Goal: Information Seeking & Learning: Learn about a topic

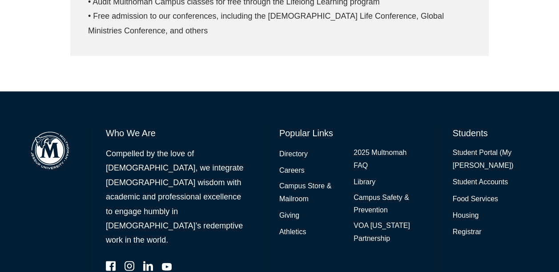
scroll to position [543, 0]
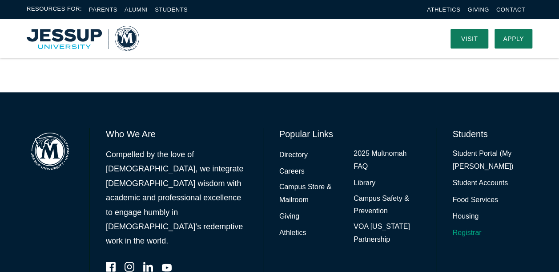
click at [476, 238] on link "Registrar" at bounding box center [467, 233] width 29 height 13
click at [313, 184] on link "Campus Store & Mailroom" at bounding box center [312, 194] width 66 height 26
click at [297, 193] on link "Campus Store & Mailroom" at bounding box center [312, 194] width 66 height 26
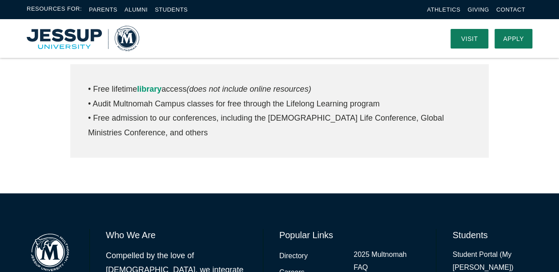
scroll to position [402, 0]
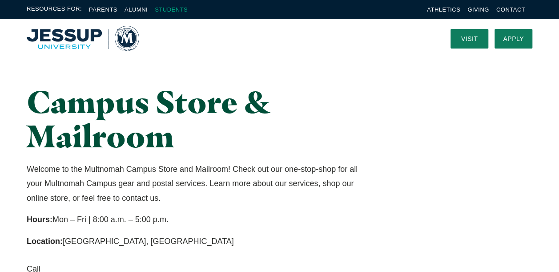
click at [166, 8] on link "Students" at bounding box center [171, 9] width 33 height 7
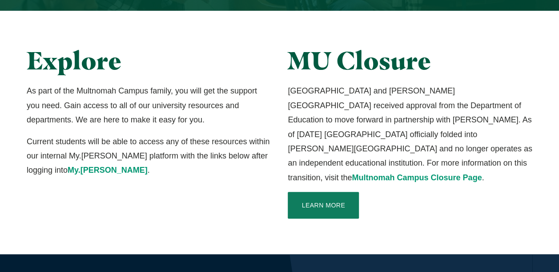
scroll to position [216, 0]
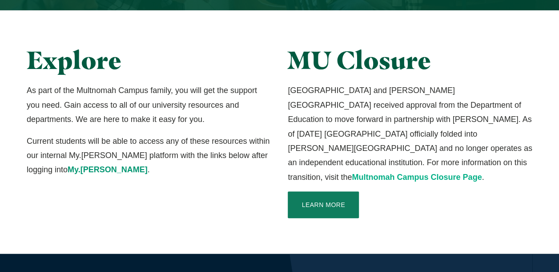
click at [380, 173] on link "Multnomah Campus Closure Page" at bounding box center [417, 177] width 130 height 9
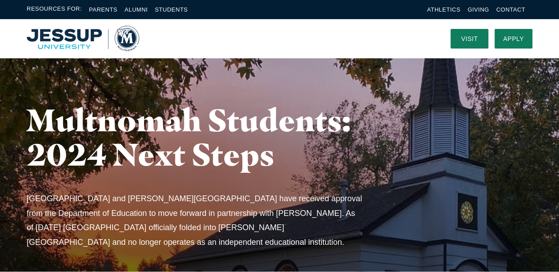
click at [154, 9] on ul "Parents Alumni Students" at bounding box center [135, 9] width 106 height 10
click at [159, 10] on link "Students" at bounding box center [171, 9] width 33 height 7
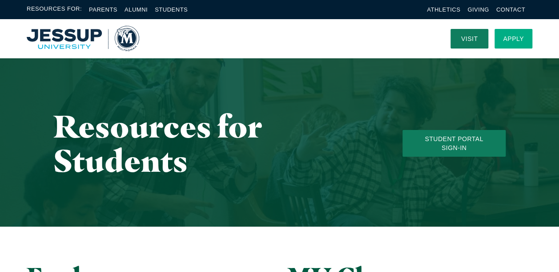
click at [513, 35] on link "Apply" at bounding box center [514, 39] width 38 height 20
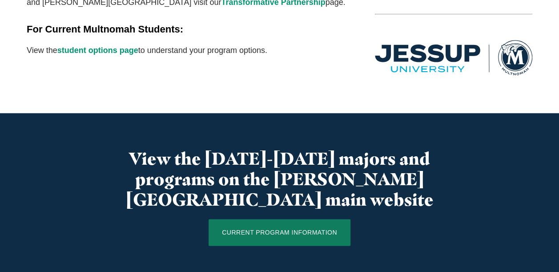
scroll to position [431, 0]
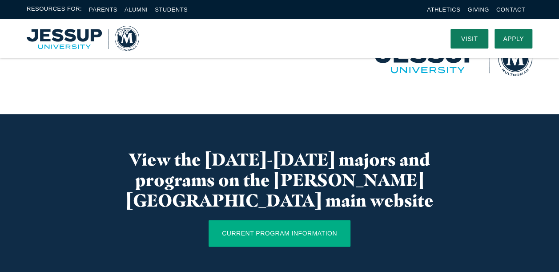
click at [262, 220] on link "CURRENT PROGRAM INFORMATION" at bounding box center [280, 233] width 142 height 27
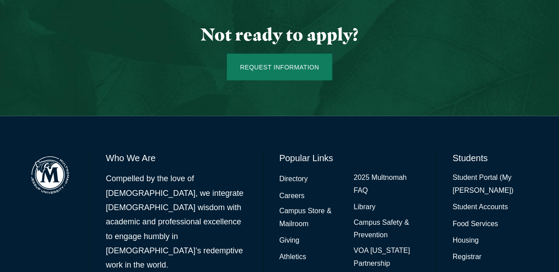
scroll to position [910, 0]
click at [363, 171] on link "2025 Multnomah FAQ" at bounding box center [387, 184] width 66 height 26
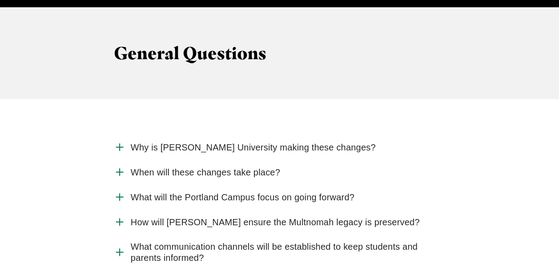
scroll to position [945, 0]
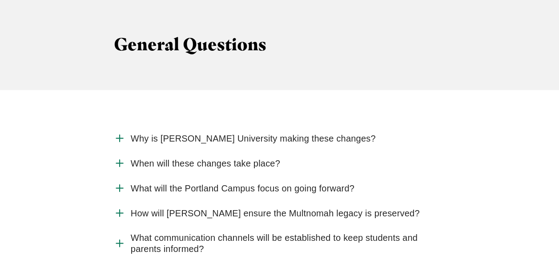
click at [267, 183] on span "What will the Portland Campus focus on going forward?" at bounding box center [243, 188] width 224 height 11
click at [0, 0] on input "What will the Portland Campus focus on going forward?" at bounding box center [0, 0] width 0 height 0
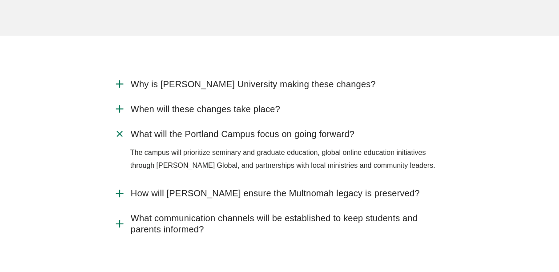
scroll to position [1000, 0]
click at [352, 187] on span "How will [PERSON_NAME] ensure the Multnomah legacy is preserved?" at bounding box center [275, 192] width 289 height 11
click at [0, 0] on input "How will [PERSON_NAME] ensure the Multnomah legacy is preserved?" at bounding box center [0, 0] width 0 height 0
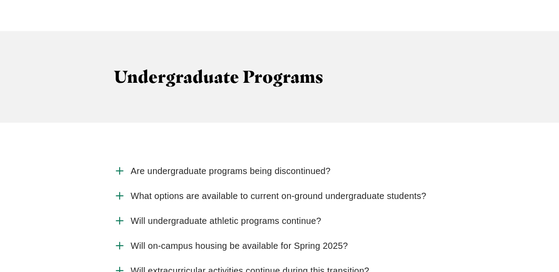
scroll to position [1296, 0]
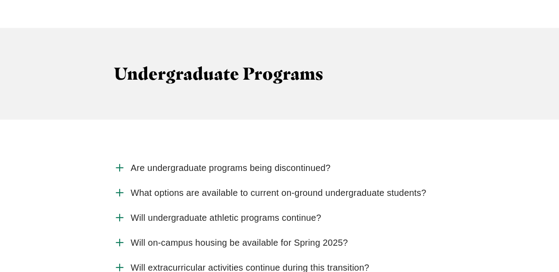
click at [327, 162] on span "Are undergraduate programs being discontinued?" at bounding box center [231, 167] width 200 height 11
click at [0, 0] on input "Are undergraduate programs being discontinued?" at bounding box center [0, 0] width 0 height 0
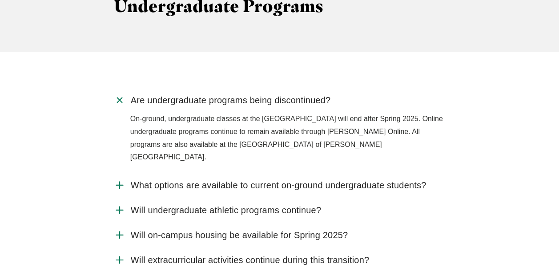
scroll to position [1370, 0]
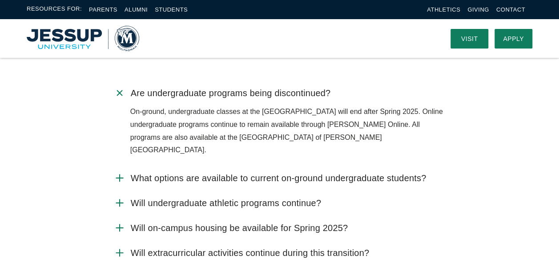
click at [388, 173] on span "What options are available to current on-ground undergraduate students?" at bounding box center [279, 178] width 296 height 11
click at [0, 0] on input "What options are available to current on-ground undergraduate students?" at bounding box center [0, 0] width 0 height 0
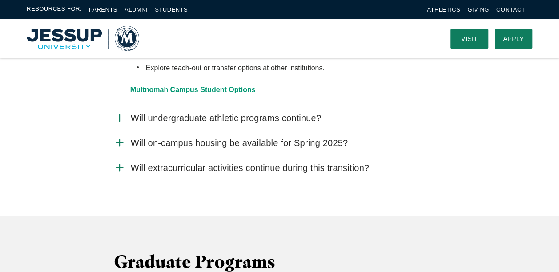
scroll to position [1563, 0]
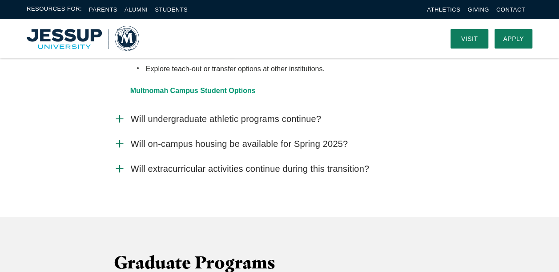
click at [286, 113] on span "Will undergraduate athletic programs continue?" at bounding box center [226, 118] width 190 height 11
click at [0, 0] on input "Will undergraduate athletic programs continue?" at bounding box center [0, 0] width 0 height 0
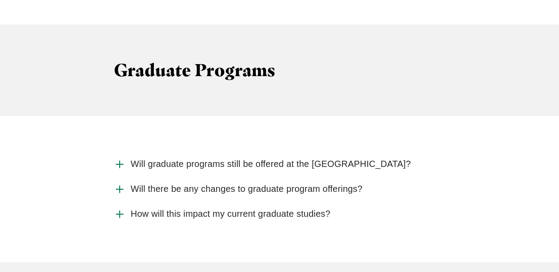
scroll to position [1776, 0]
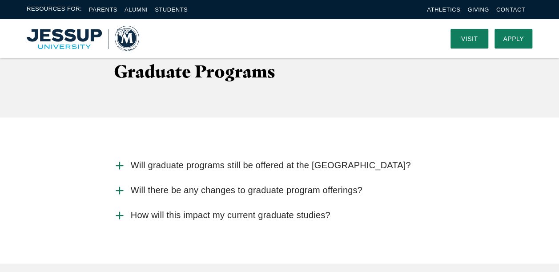
click at [330, 160] on span "Will graduate programs still be offered at the [GEOGRAPHIC_DATA]?" at bounding box center [271, 165] width 280 height 11
click at [0, 0] on input "Will graduate programs still be offered at the [GEOGRAPHIC_DATA]?" at bounding box center [0, 0] width 0 height 0
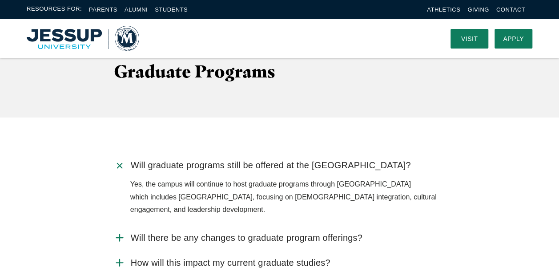
click at [312, 225] on label "Will there be any changes to graduate program offerings?" at bounding box center [280, 237] width 332 height 25
click at [0, 0] on input "Will there be any changes to graduate program offerings?" at bounding box center [0, 0] width 0 height 0
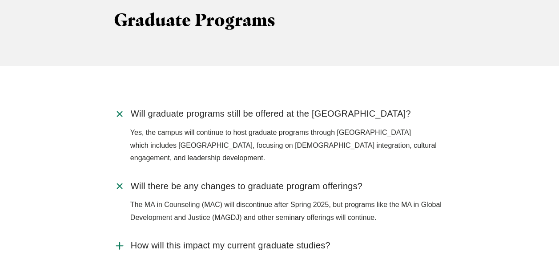
scroll to position [1848, 0]
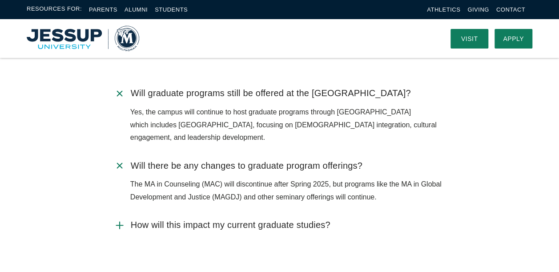
click at [314, 219] on span "How will this impact my current graduate studies?" at bounding box center [231, 224] width 200 height 11
click at [0, 0] on input "How will this impact my current graduate studies?" at bounding box center [0, 0] width 0 height 0
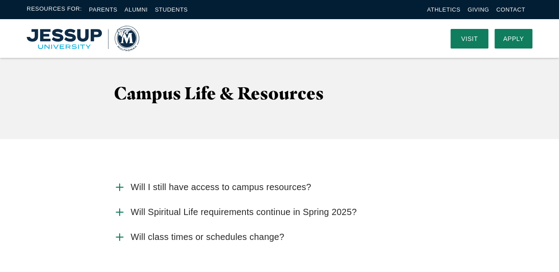
scroll to position [2545, 0]
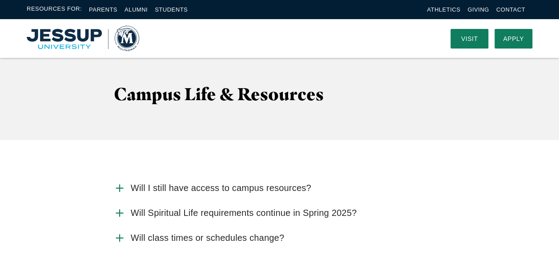
click at [296, 182] on span "Will I still have access to campus resources?" at bounding box center [221, 187] width 181 height 11
click at [0, 0] on input "Will I still have access to campus resources?" at bounding box center [0, 0] width 0 height 0
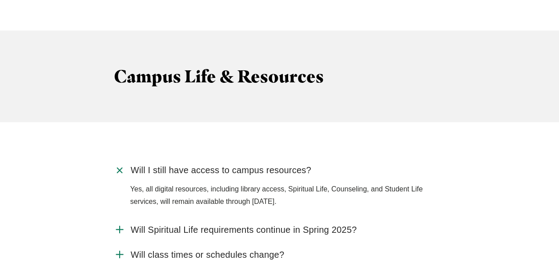
scroll to position [2568, 0]
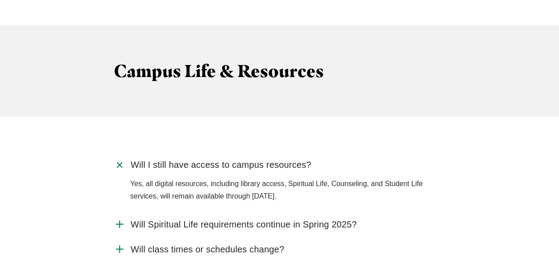
click at [290, 219] on span "Will Spiritual Life requirements continue in Spring 2025?" at bounding box center [244, 224] width 226 height 11
click at [0, 0] on input "Will Spiritual Life requirements continue in Spring 2025?" at bounding box center [0, 0] width 0 height 0
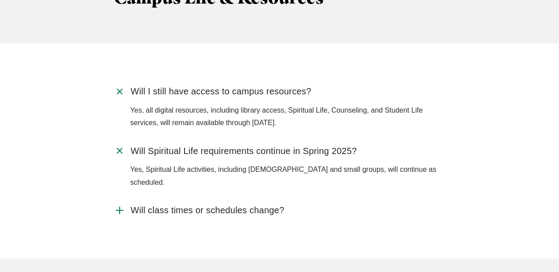
scroll to position [2646, 0]
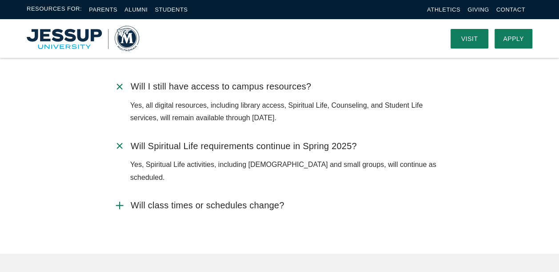
click at [257, 200] on span "Will class times or schedules change?" at bounding box center [208, 205] width 154 height 11
click at [0, 0] on input "Will class times or schedules change?" at bounding box center [0, 0] width 0 height 0
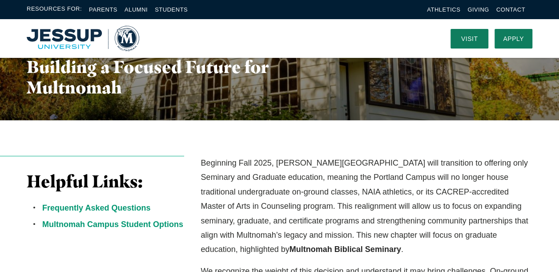
scroll to position [0, 0]
